Goal: Navigation & Orientation: Find specific page/section

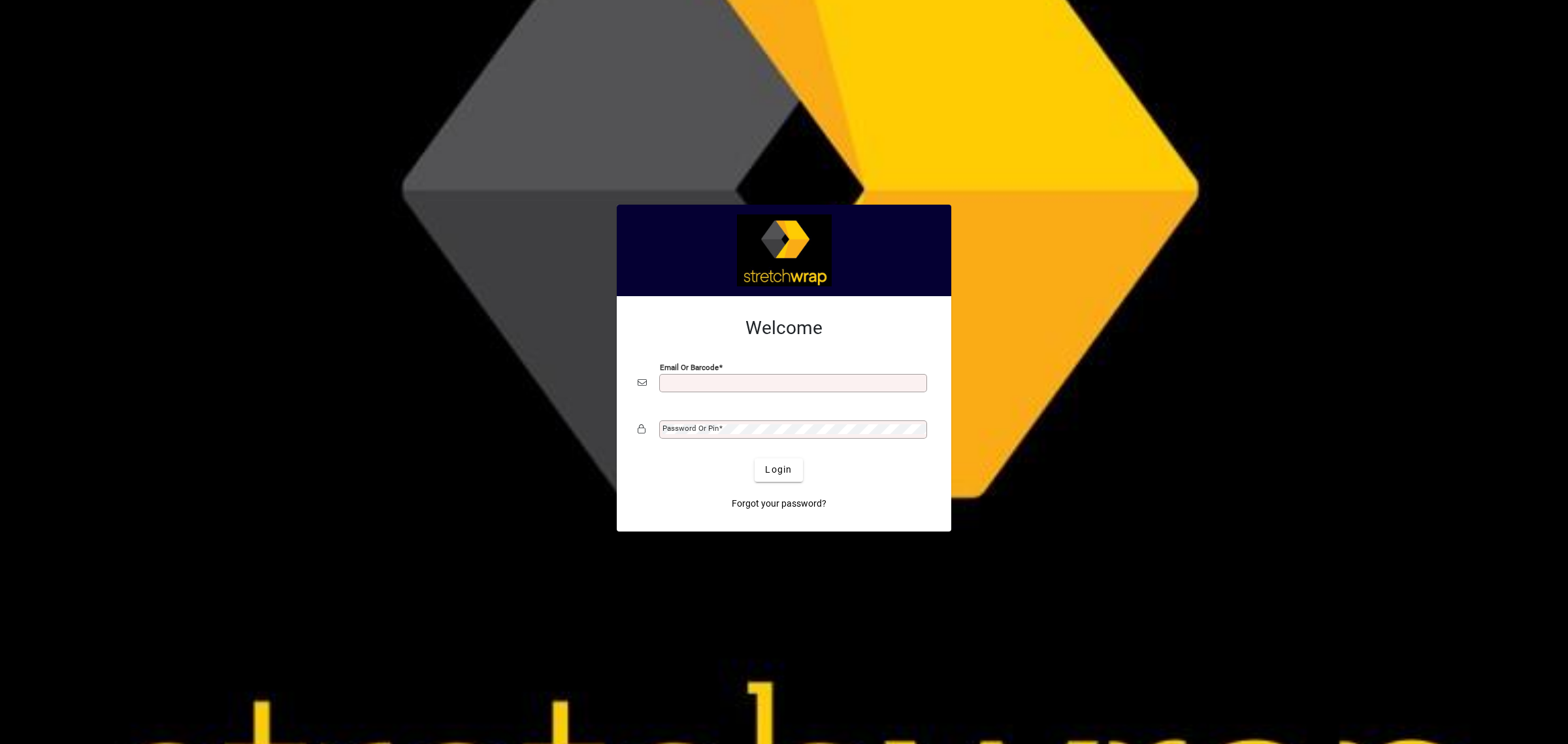
click at [676, 381] on input "Email or Barcode" at bounding box center [794, 383] width 264 height 10
type input "**********"
click at [715, 432] on mat-label "Password or Pin" at bounding box center [690, 428] width 56 height 9
click at [769, 474] on span "Login" at bounding box center [778, 470] width 27 height 14
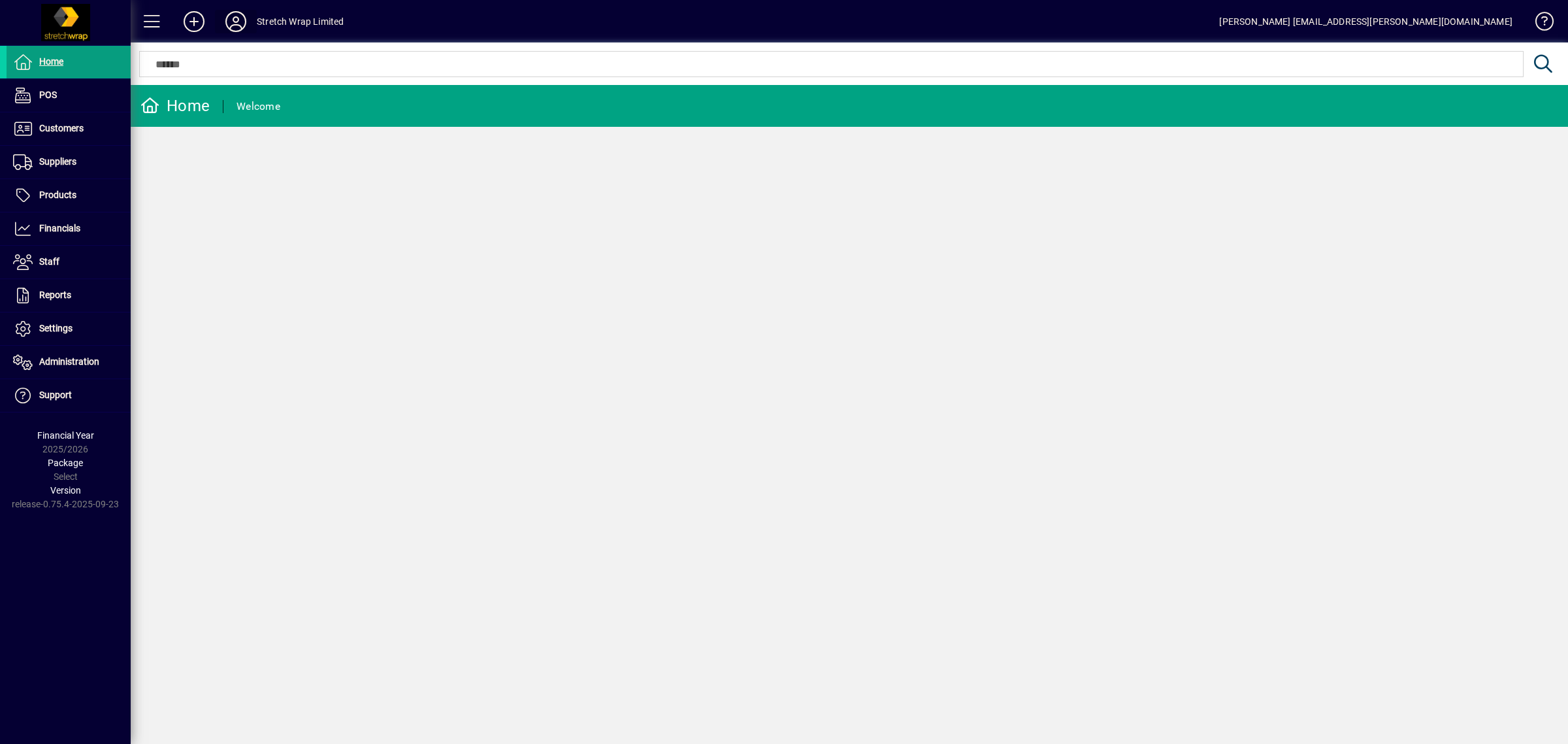
click at [233, 20] on icon at bounding box center [236, 22] width 26 height 21
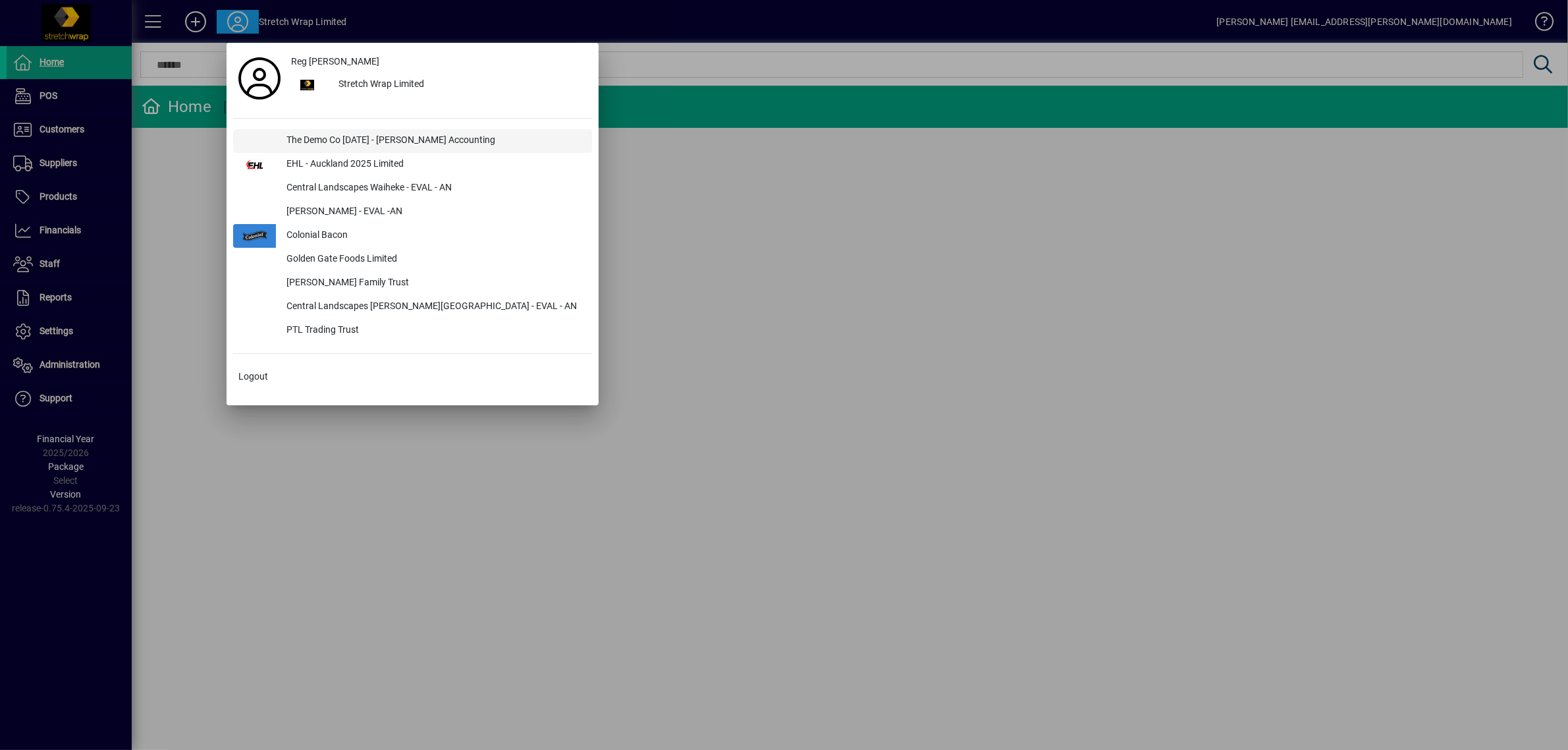
click at [338, 134] on div "The Demo Co [DATE] - [PERSON_NAME] Accounting" at bounding box center [434, 141] width 316 height 24
